Goal: Obtain resource: Obtain resource

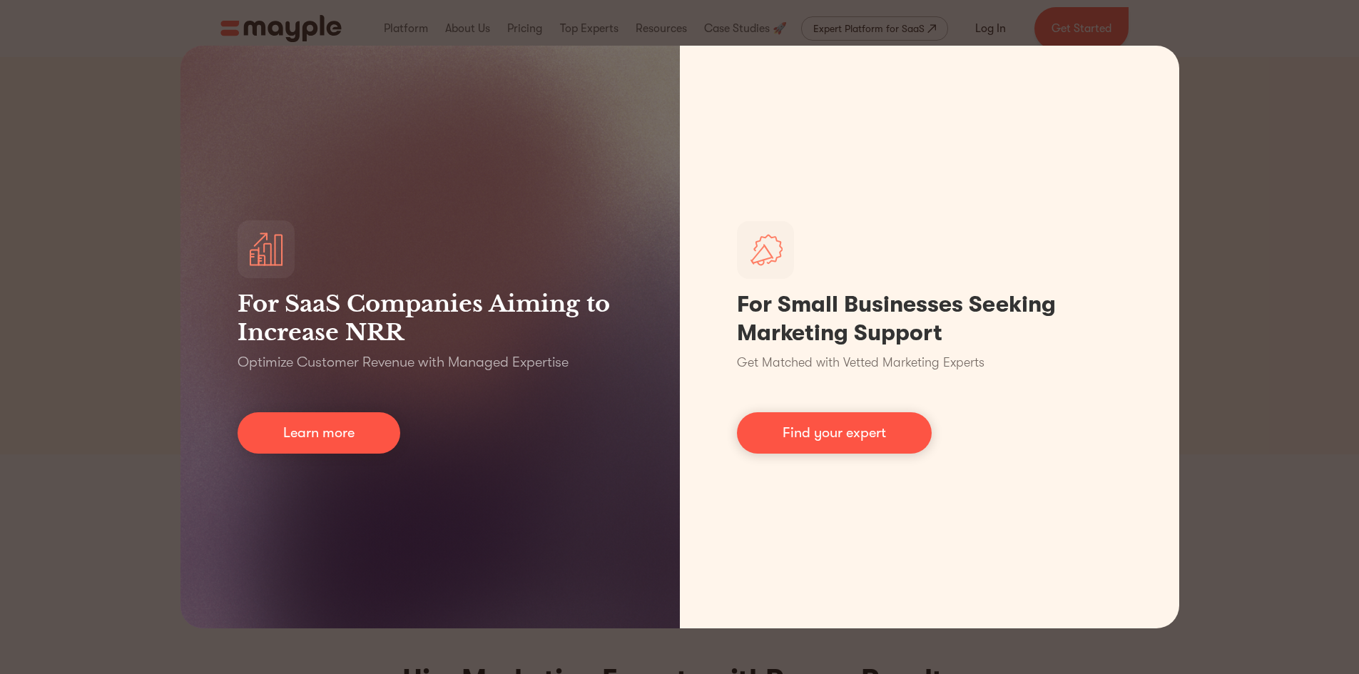
click at [1242, 148] on div "For SaaS Companies Aiming to Increase NRR Optimize Customer Revenue with Manage…" at bounding box center [679, 337] width 1359 height 674
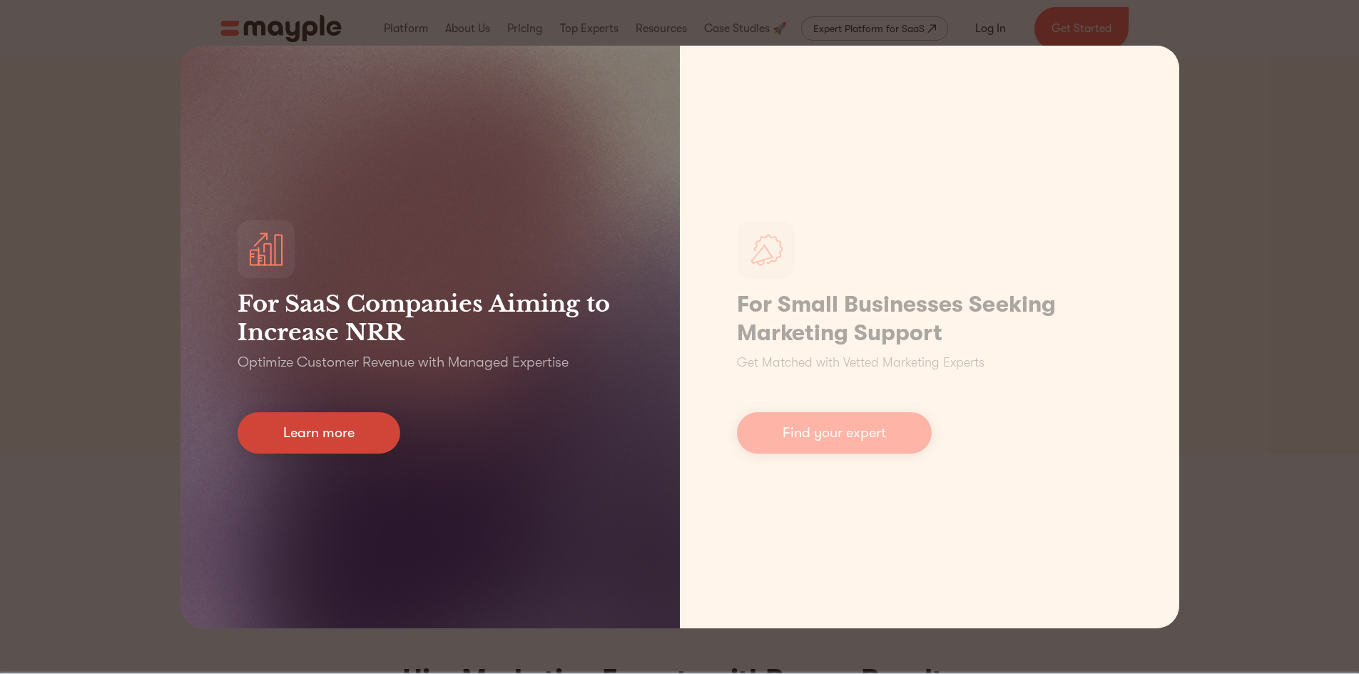
click at [307, 437] on link "Learn more" at bounding box center [319, 432] width 163 height 41
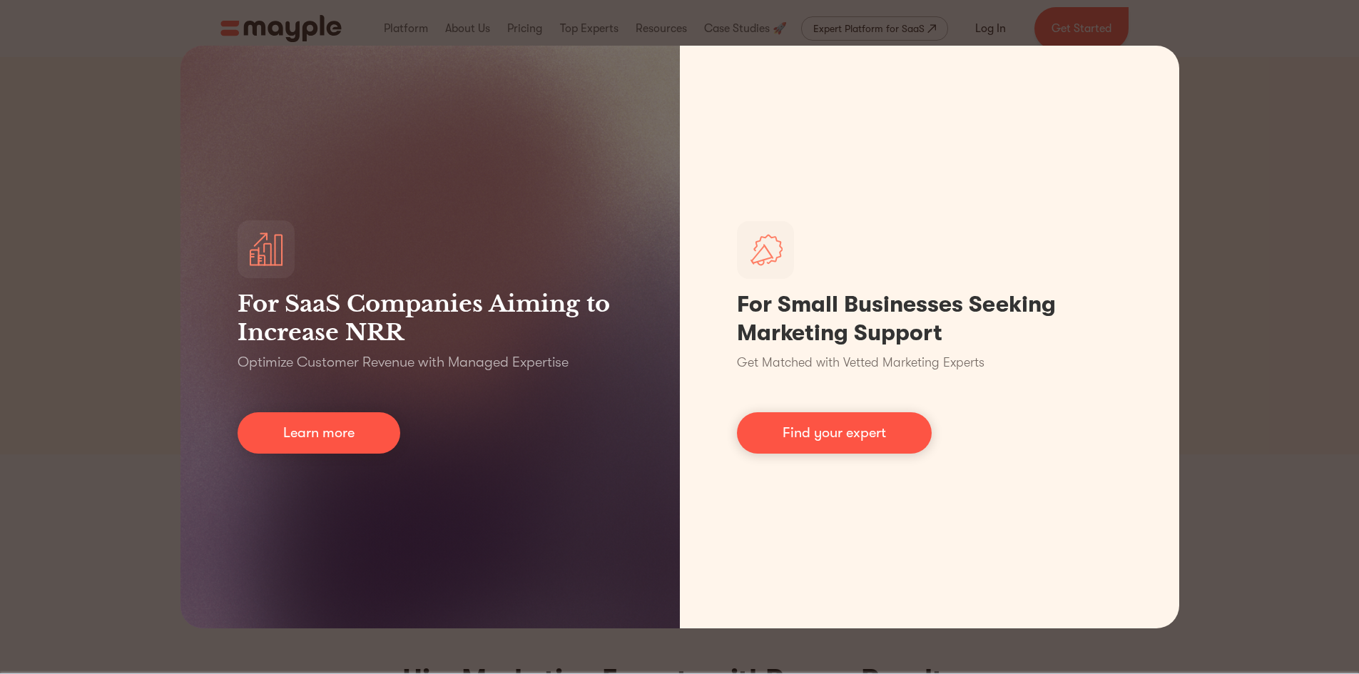
click at [1252, 354] on div "For SaaS Companies Aiming to Increase NRR Optimize Customer Revenue with Manage…" at bounding box center [679, 337] width 1359 height 674
drag, startPoint x: 1264, startPoint y: 376, endPoint x: 1265, endPoint y: 397, distance: 20.7
click at [1264, 377] on div "For SaaS Companies Aiming to Increase NRR Optimize Customer Revenue with Manage…" at bounding box center [679, 337] width 1359 height 674
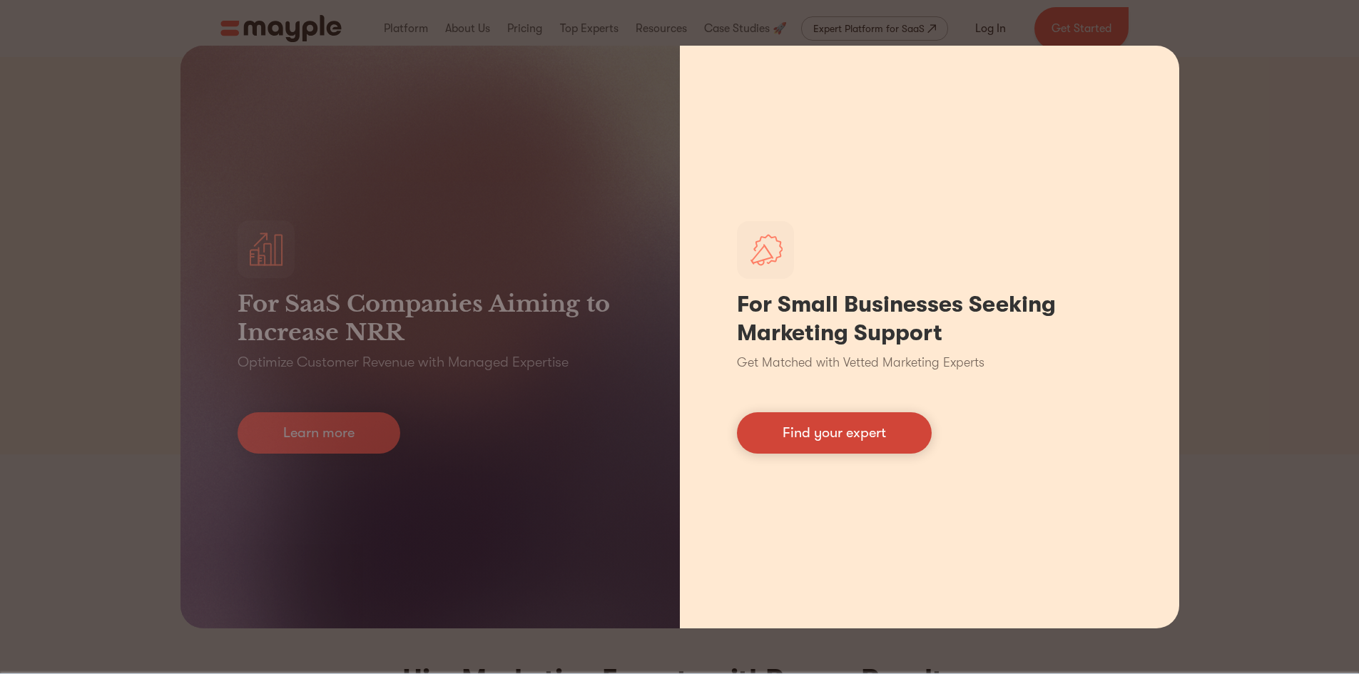
click at [881, 420] on link "Find your expert" at bounding box center [834, 432] width 195 height 41
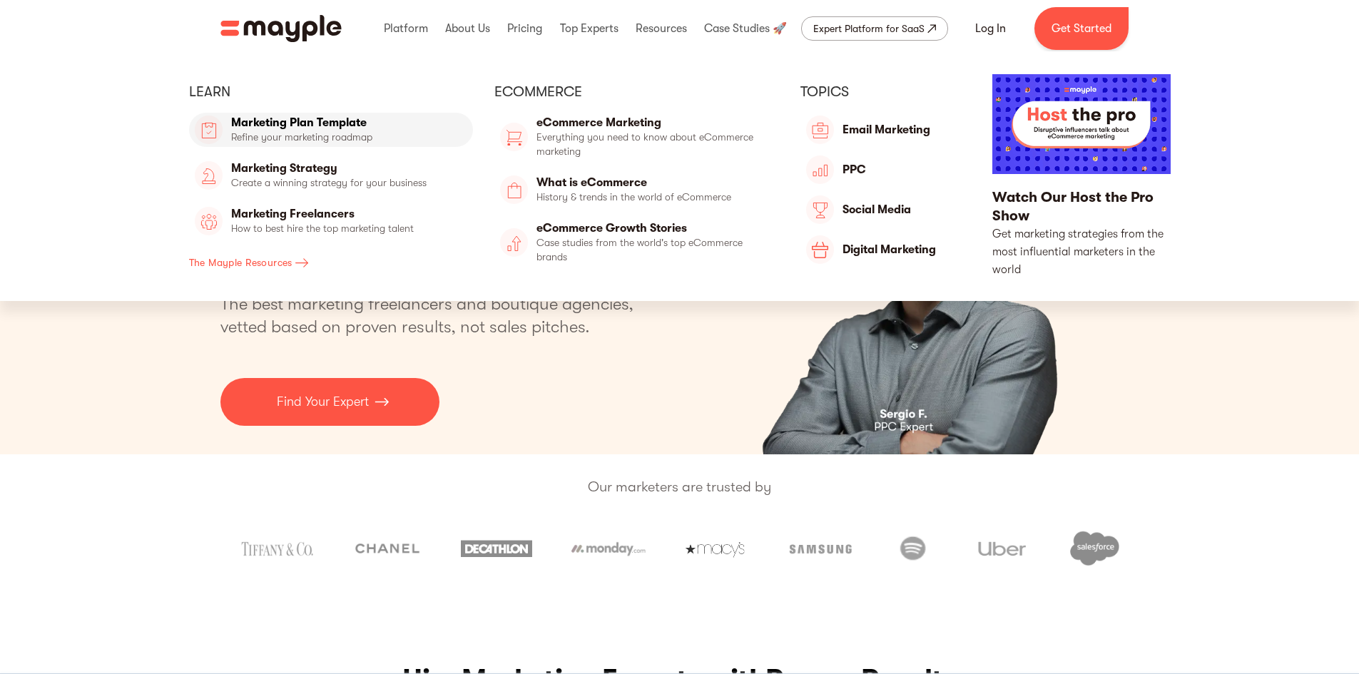
click at [335, 127] on link "Marketing Plan Template" at bounding box center [331, 130] width 285 height 34
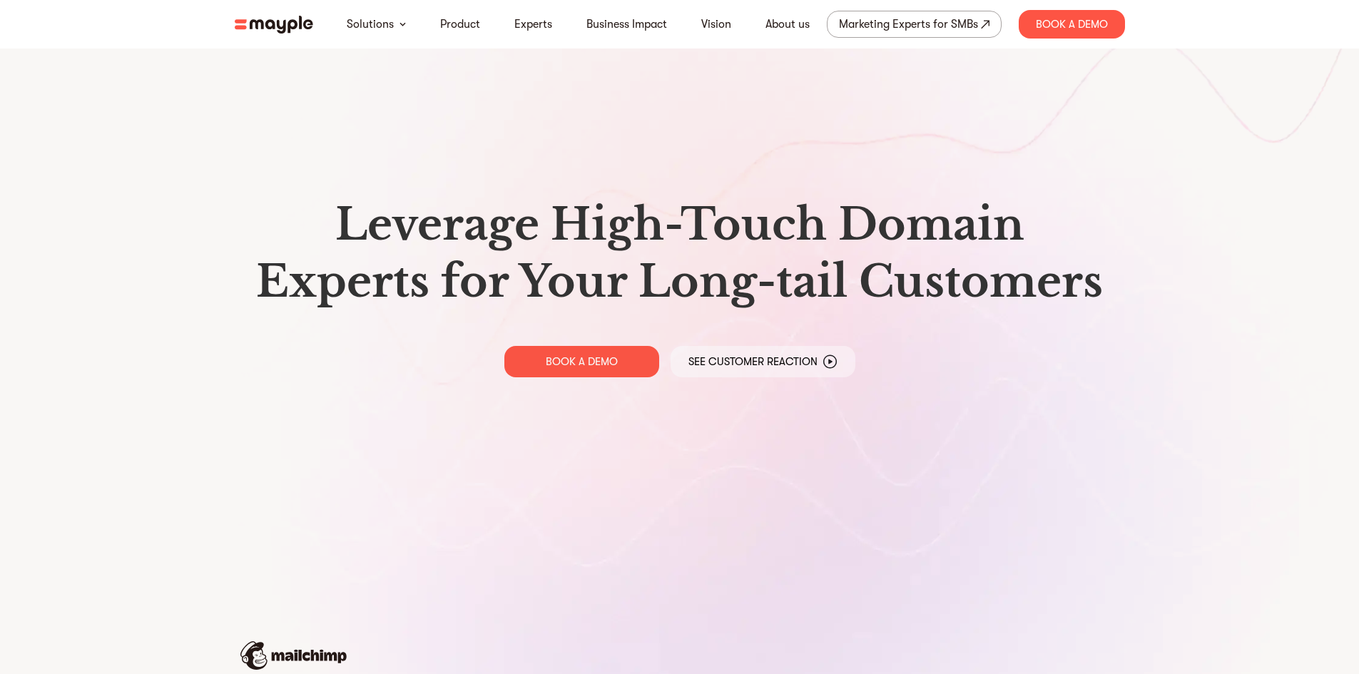
click at [1246, 177] on section "Leverage High-Touch Domain Experts for Your Long-tail Customers BOOK A DEMO See…" at bounding box center [679, 567] width 1359 height 1134
click at [265, 21] on img at bounding box center [274, 25] width 78 height 18
click at [290, 29] on img at bounding box center [274, 25] width 78 height 18
